Goal: Information Seeking & Learning: Learn about a topic

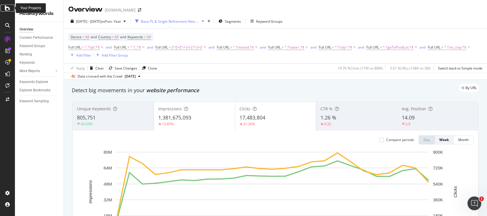
click at [7, 5] on icon at bounding box center [7, 8] width 5 height 7
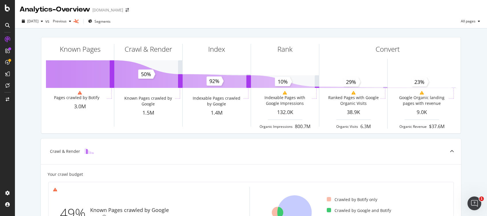
click at [8, 12] on div at bounding box center [7, 108] width 15 height 216
click at [10, 9] on div at bounding box center [8, 8] width 14 height 7
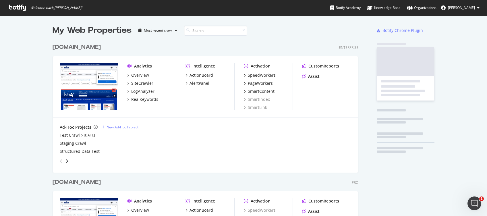
scroll to position [210, 475]
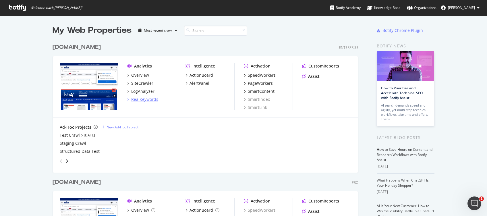
click at [140, 98] on div "RealKeywords" at bounding box center [144, 99] width 27 height 6
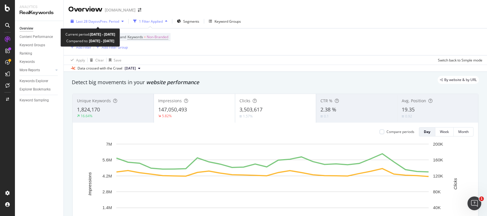
click at [113, 21] on span "vs Prev. Period" at bounding box center [107, 21] width 23 height 5
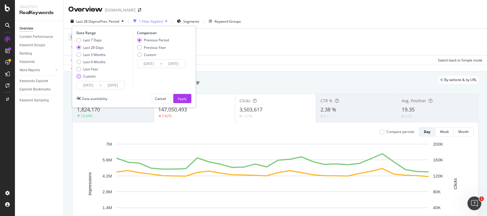
click at [92, 78] on div "Custom" at bounding box center [89, 76] width 12 height 5
click at [151, 47] on div "Previous Year" at bounding box center [155, 47] width 22 height 5
type input "[DATE]"
click at [184, 98] on div "Apply" at bounding box center [182, 98] width 9 height 5
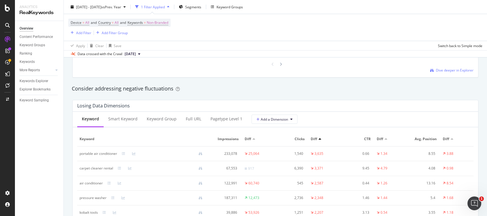
scroll to position [651, 0]
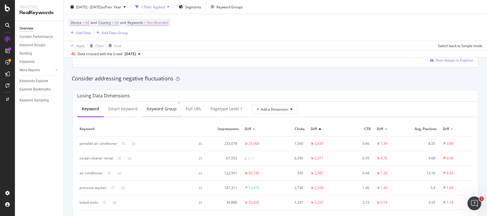
click at [156, 114] on div "Keyword Group" at bounding box center [161, 109] width 39 height 16
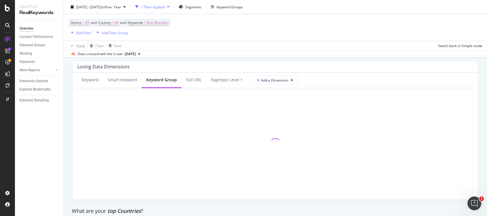
scroll to position [681, 0]
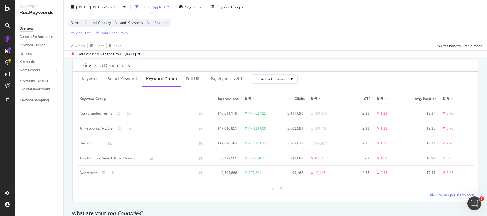
click at [280, 190] on icon at bounding box center [281, 188] width 2 height 3
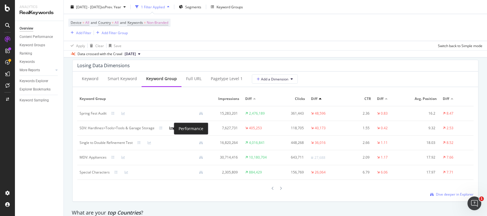
click at [170, 129] on icon at bounding box center [170, 127] width 3 height 3
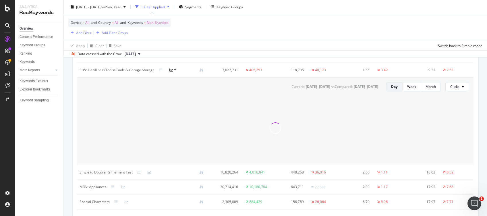
scroll to position [738, 0]
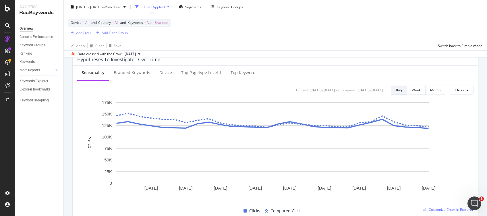
click at [169, 41] on div "Apply Clear Save Switch back to Simple mode" at bounding box center [275, 45] width 423 height 9
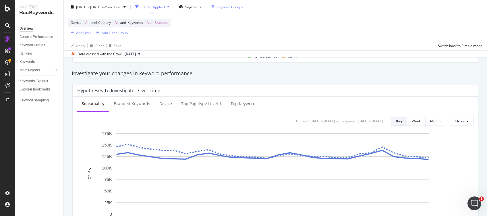
click at [243, 6] on div "Keyword Groups" at bounding box center [230, 6] width 26 height 5
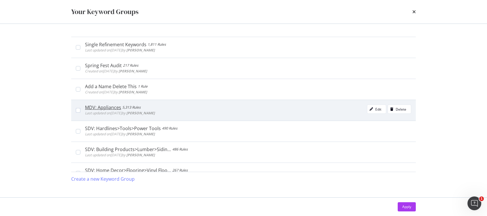
scroll to position [20, 0]
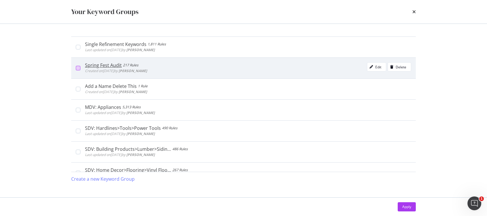
click at [78, 69] on div "modal" at bounding box center [78, 68] width 5 height 5
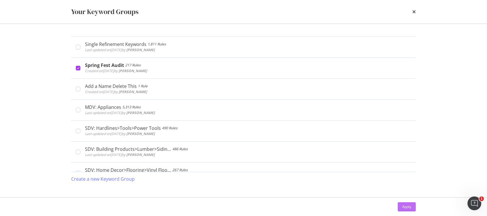
click at [409, 208] on div "Apply" at bounding box center [406, 206] width 9 height 5
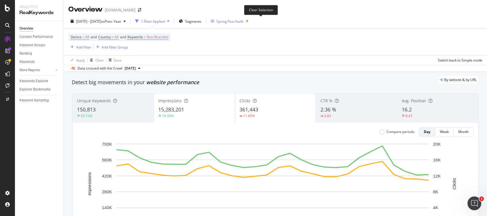
click at [251, 22] on icon "button" at bounding box center [247, 21] width 7 height 8
click at [78, 48] on div "Add Filter" at bounding box center [83, 47] width 15 height 5
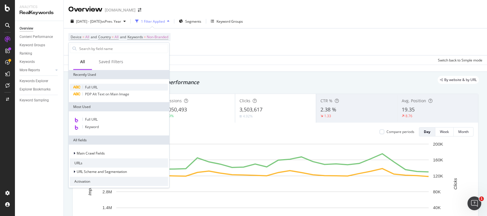
click at [99, 87] on div "Full URL" at bounding box center [119, 87] width 98 height 7
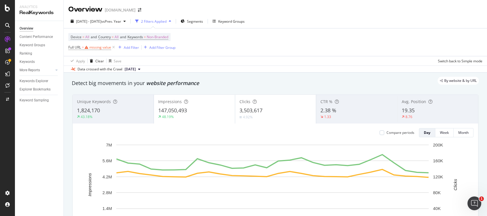
click at [204, 52] on div "Device = All and Country = All and Keywords = Non-Branded Full URL = missing va…" at bounding box center [275, 42] width 414 height 28
click at [166, 38] on span "Non-Branded" at bounding box center [158, 37] width 22 height 8
click at [159, 48] on span "Non-Branded" at bounding box center [148, 50] width 24 height 5
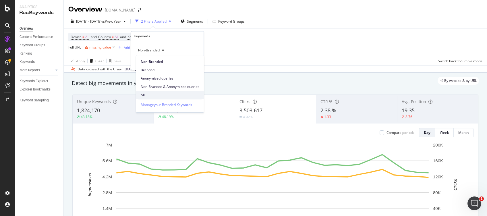
click at [151, 94] on span "All" at bounding box center [170, 94] width 59 height 5
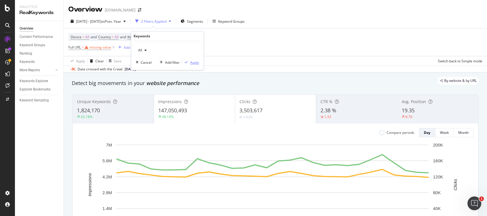
click at [189, 61] on div "button" at bounding box center [186, 62] width 8 height 3
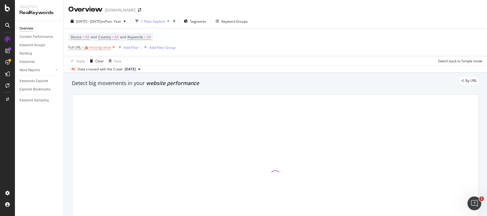
click at [115, 46] on icon at bounding box center [113, 48] width 5 height 6
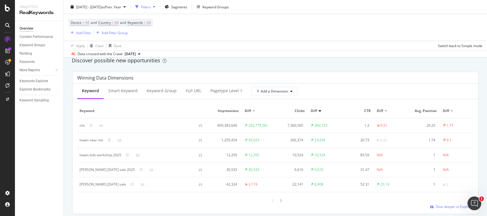
scroll to position [505, 0]
click at [223, 93] on div "pagetype Level 1" at bounding box center [226, 91] width 32 height 6
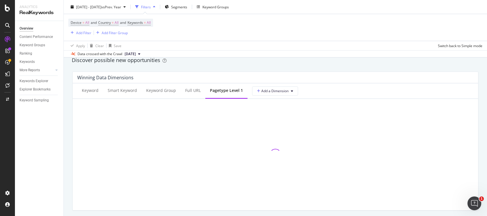
drag, startPoint x: 275, startPoint y: 163, endPoint x: 275, endPoint y: 159, distance: 4.6
click at [275, 159] on div at bounding box center [275, 154] width 396 height 102
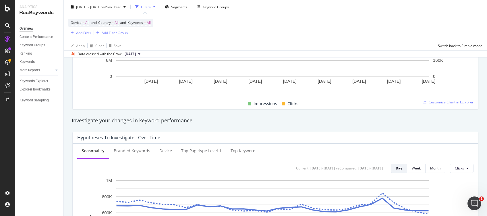
scroll to position [0, 0]
